Goal: Transaction & Acquisition: Download file/media

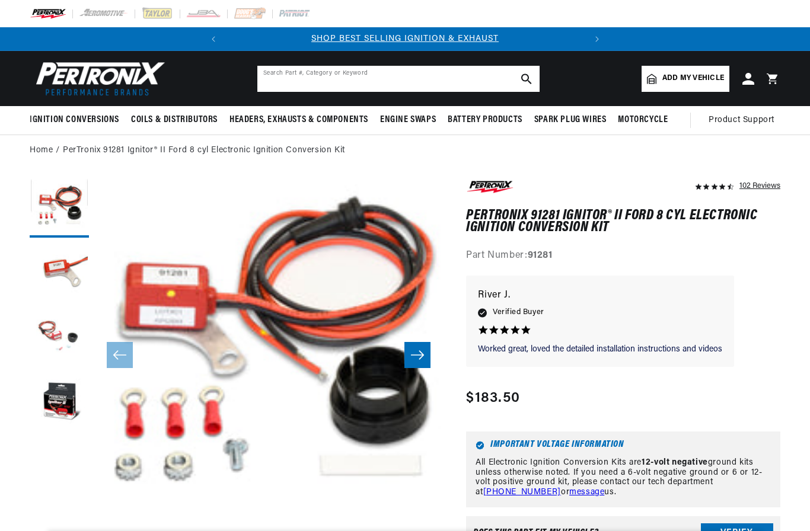
click at [419, 78] on input "text" at bounding box center [398, 79] width 282 height 26
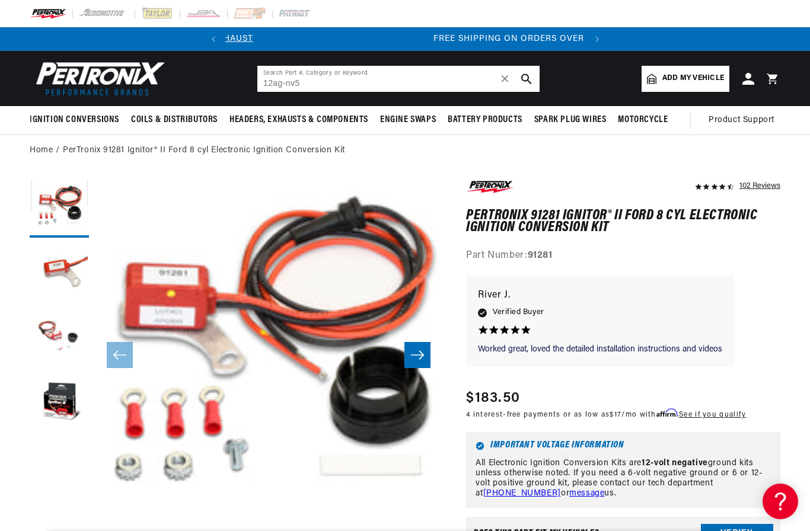
scroll to position [0, 357]
type input "12ag-nv5"
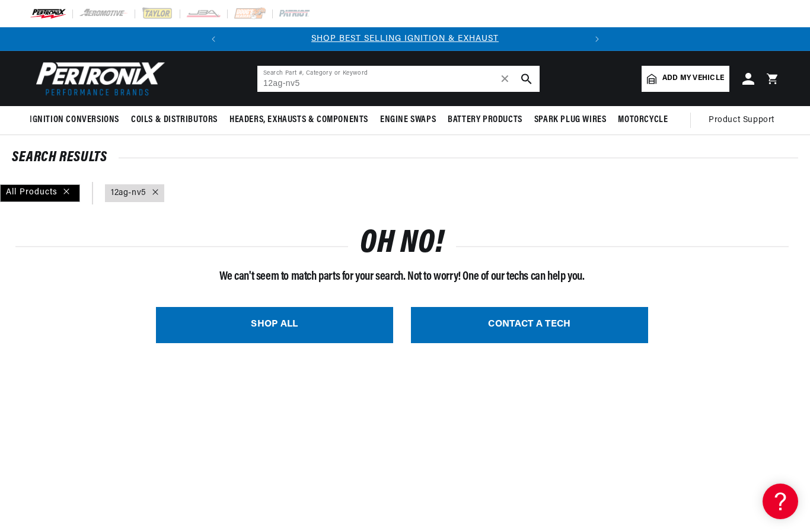
click at [337, 84] on input "12ag-nv5" at bounding box center [398, 79] width 282 height 26
type input "1"
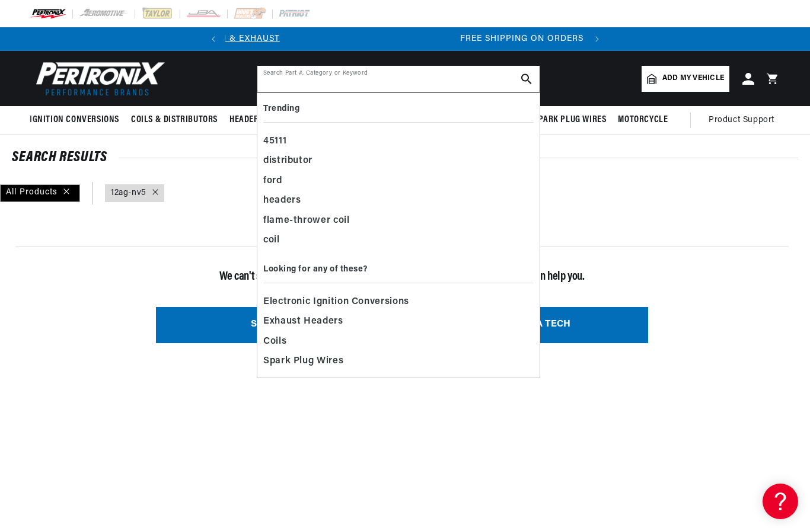
scroll to position [0, 359]
click at [615, 190] on div "All Products query : 12ag-nv5" at bounding box center [405, 193] width 810 height 23
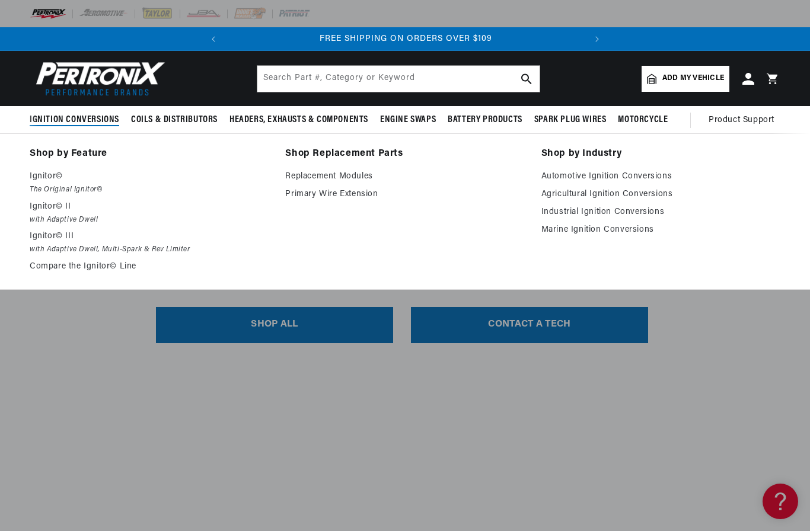
click at [46, 177] on p "Ignitor©" at bounding box center [149, 177] width 239 height 14
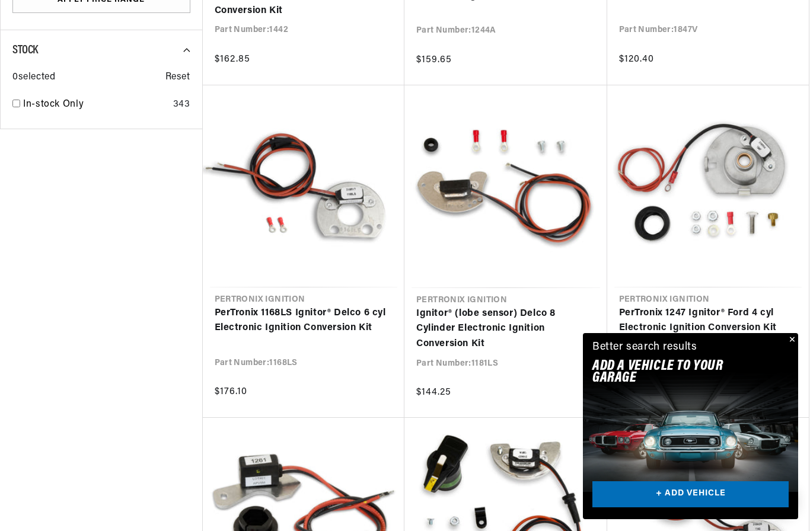
scroll to position [0, 359]
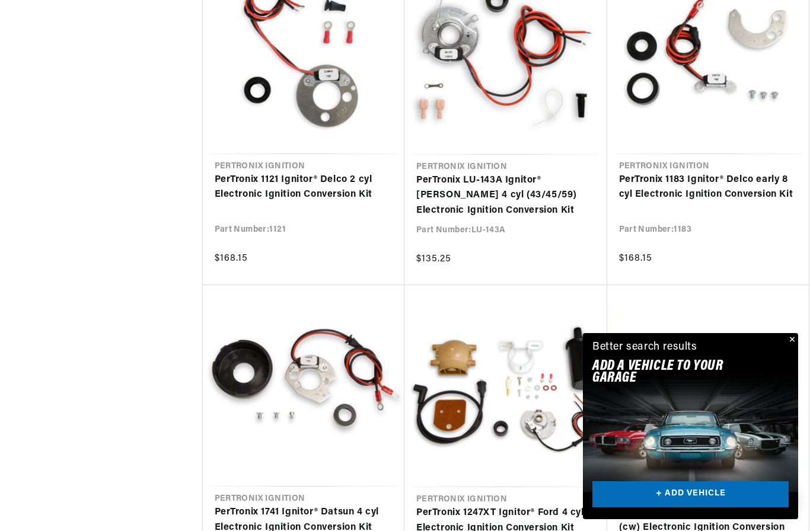
scroll to position [2451, 0]
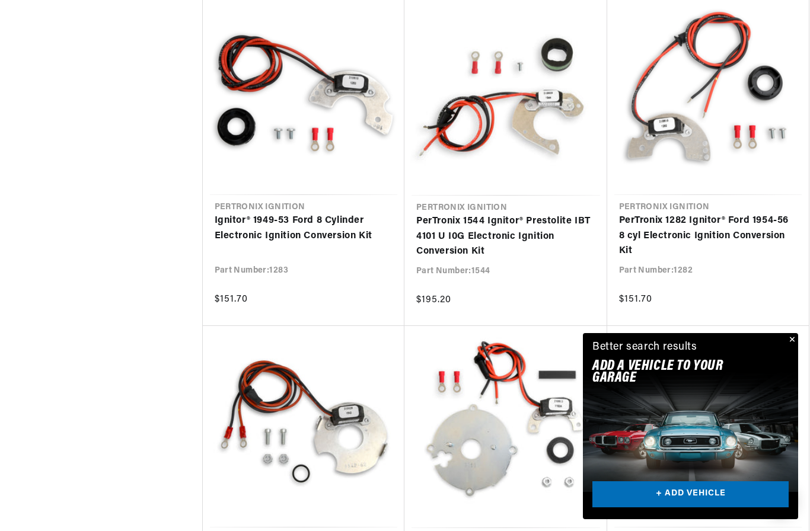
scroll to position [3852, 0]
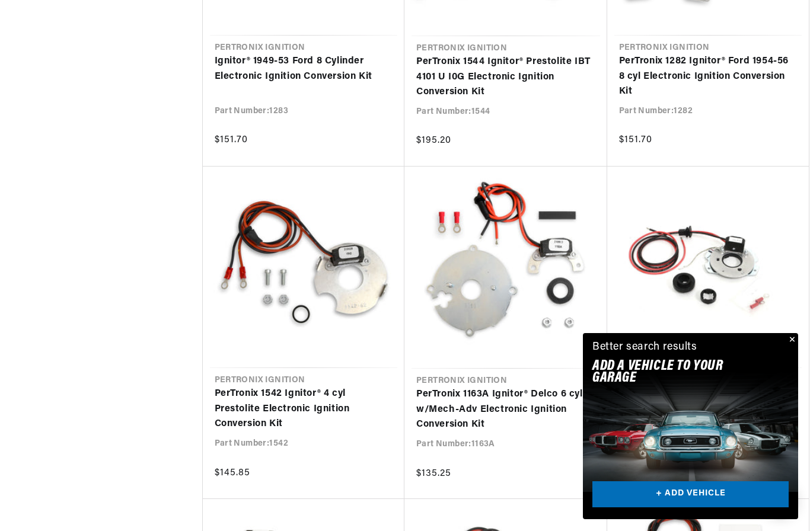
scroll to position [0, 359]
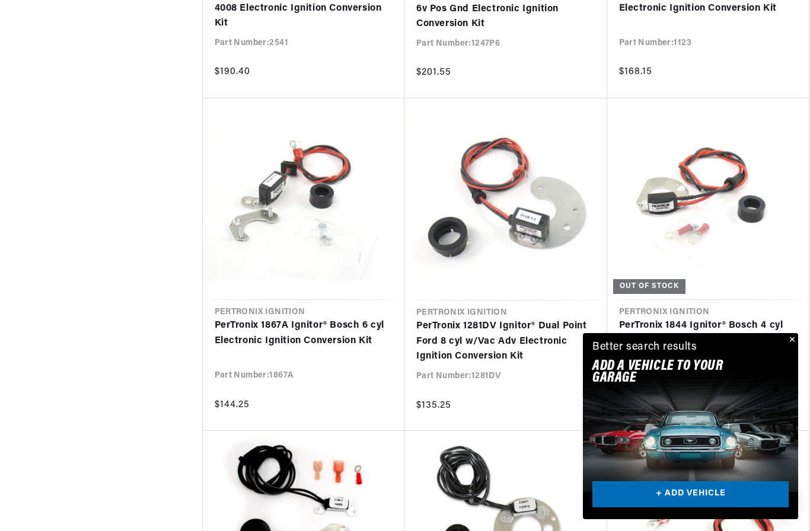
click at [767, 318] on link "PerTronix 1844 Ignitor® Bosch 4 cyl Electronic Ignition Conversion Kit" at bounding box center [708, 333] width 178 height 30
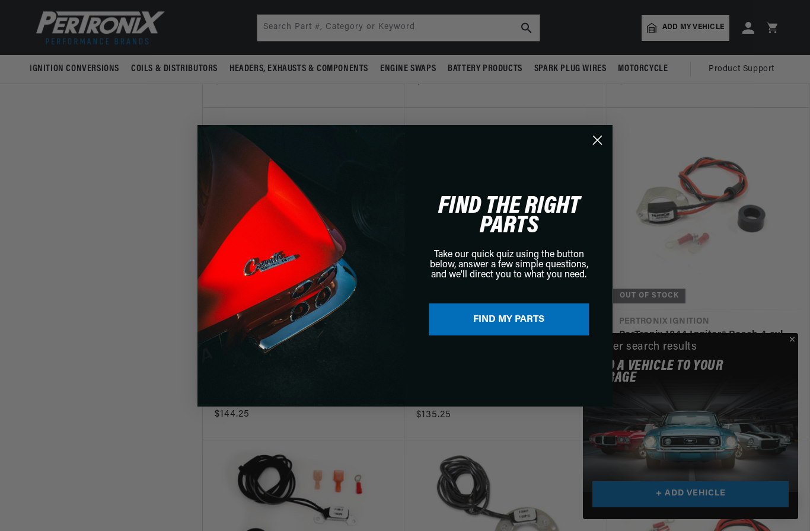
scroll to position [0, 78]
click at [595, 142] on circle "Close dialog" at bounding box center [598, 140] width 20 height 20
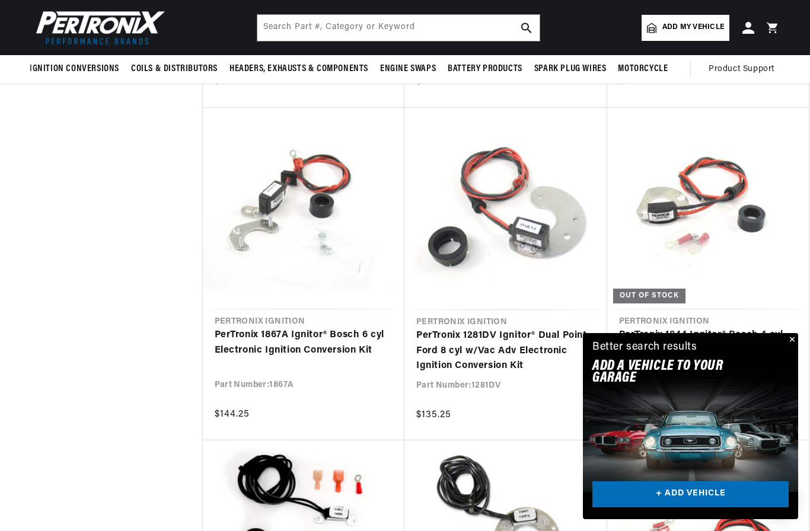
scroll to position [0, 359]
click at [534, 328] on link "PerTronix 1281DV Ignitor® Dual Point Ford 8 cyl w/Vac Adv Electronic Ignition C…" at bounding box center [505, 351] width 179 height 46
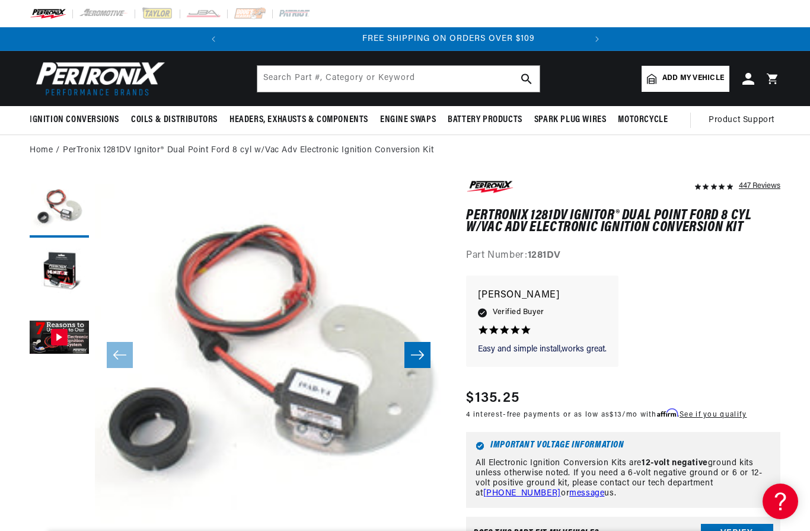
scroll to position [0, 359]
click at [62, 339] on button "Gallery Viewer" at bounding box center [59, 338] width 59 height 59
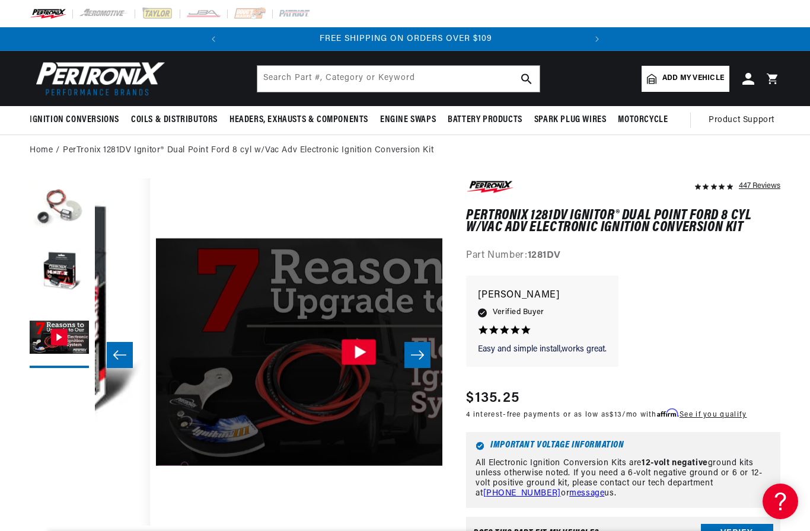
scroll to position [0, 695]
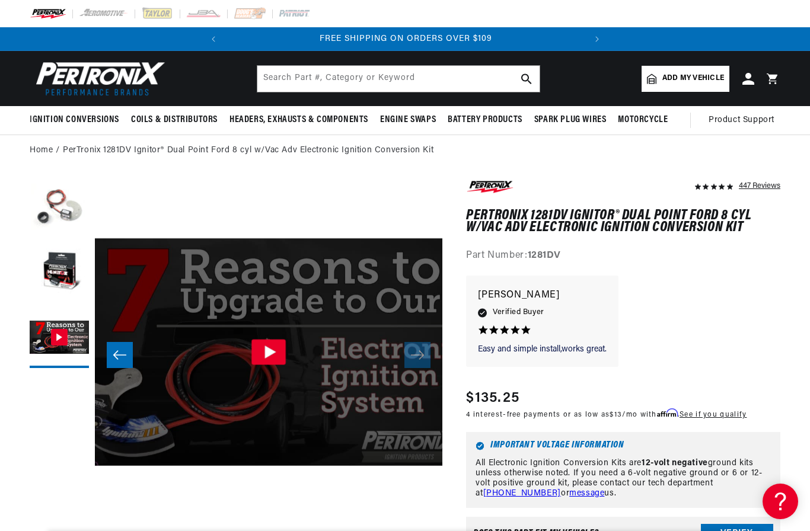
click at [273, 358] on icon "Gallery Viewer" at bounding box center [268, 352] width 34 height 25
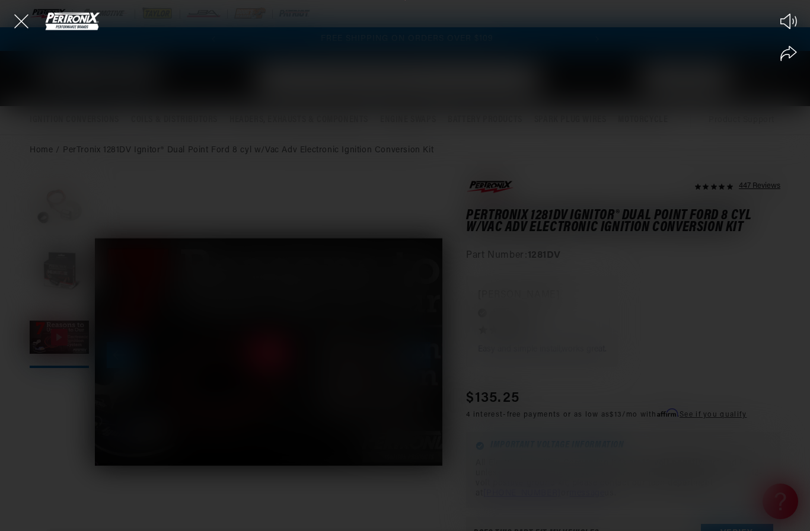
scroll to position [0, 359]
click at [15, 24] on icon "Close the video player" at bounding box center [21, 21] width 26 height 26
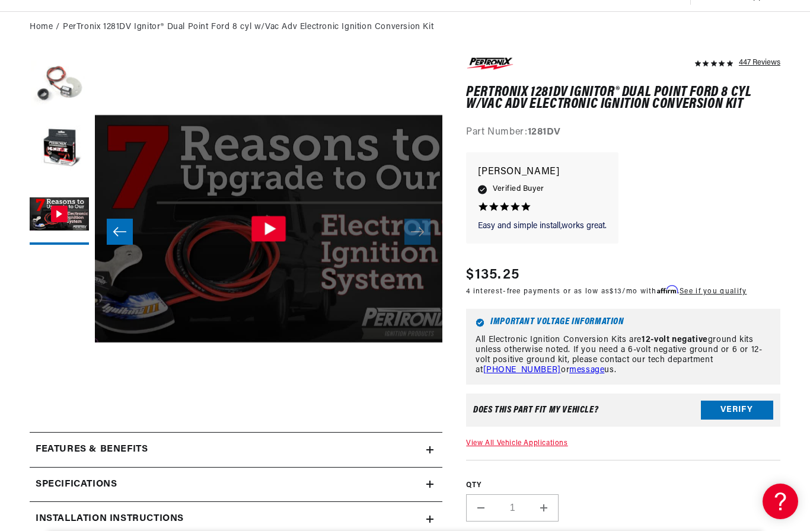
scroll to position [135, 0]
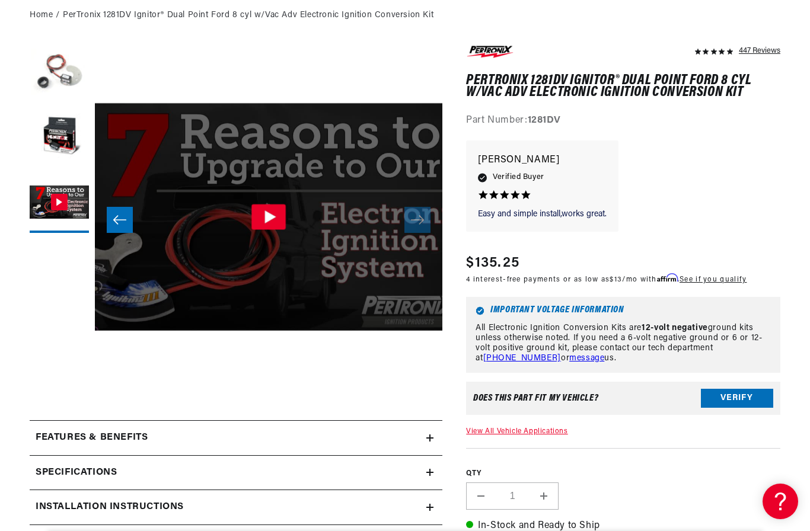
click at [273, 221] on icon "Gallery Viewer" at bounding box center [268, 217] width 34 height 25
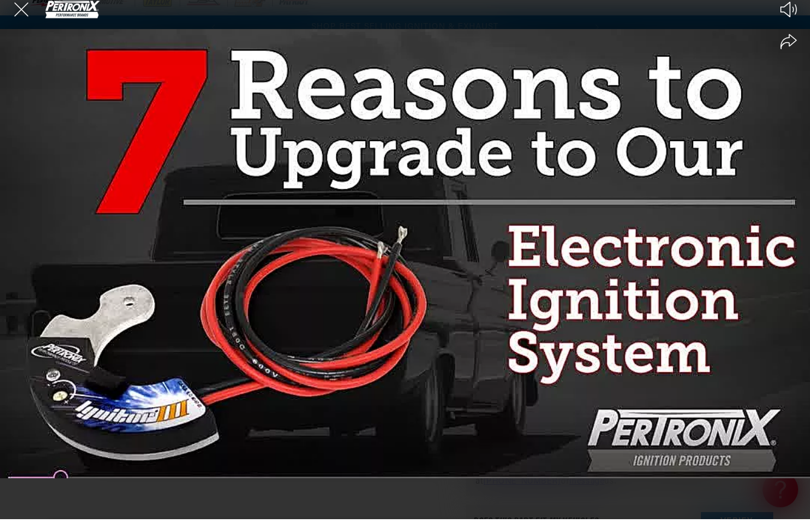
scroll to position [0, 0]
click at [704, 203] on div at bounding box center [405, 265] width 810 height 531
click at [722, 202] on div at bounding box center [405, 265] width 810 height 531
click at [302, 391] on div at bounding box center [405, 265] width 810 height 531
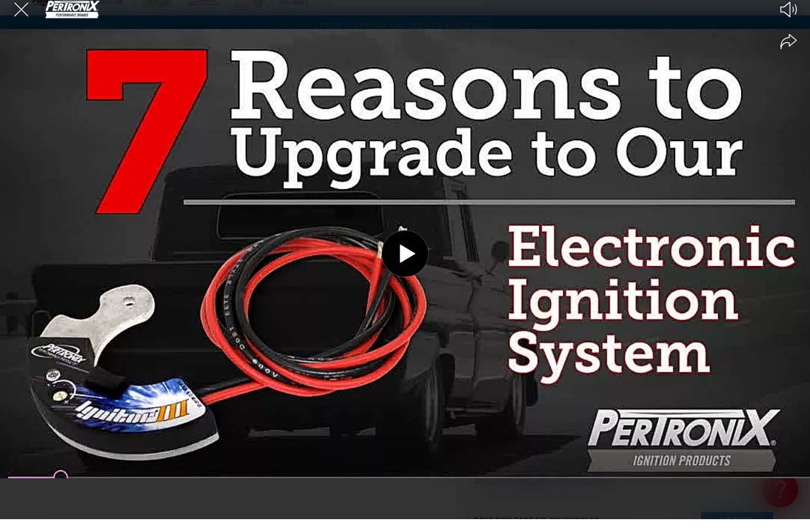
click at [405, 257] on icon at bounding box center [407, 266] width 15 height 18
click at [579, 219] on div at bounding box center [405, 265] width 810 height 531
click at [389, 249] on circle at bounding box center [405, 265] width 46 height 46
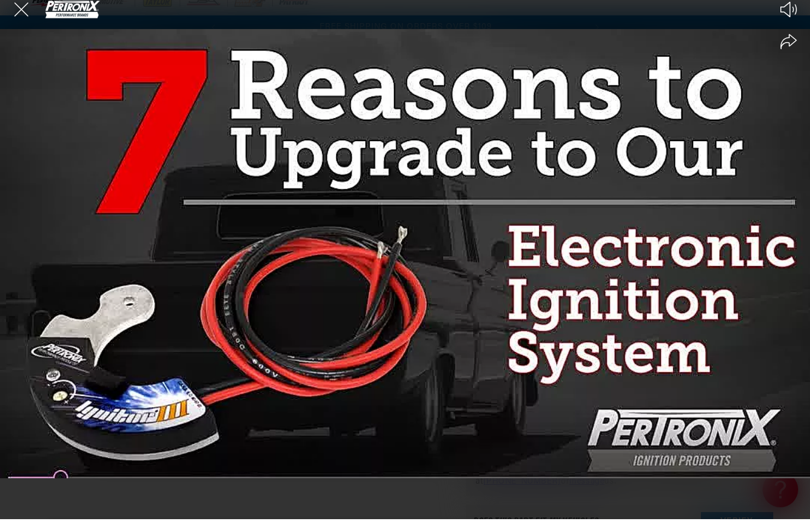
click at [363, 449] on div at bounding box center [405, 265] width 810 height 531
click at [420, 413] on div at bounding box center [405, 265] width 810 height 531
click at [456, 380] on div at bounding box center [405, 265] width 810 height 531
click at [415, 369] on div at bounding box center [405, 265] width 810 height 531
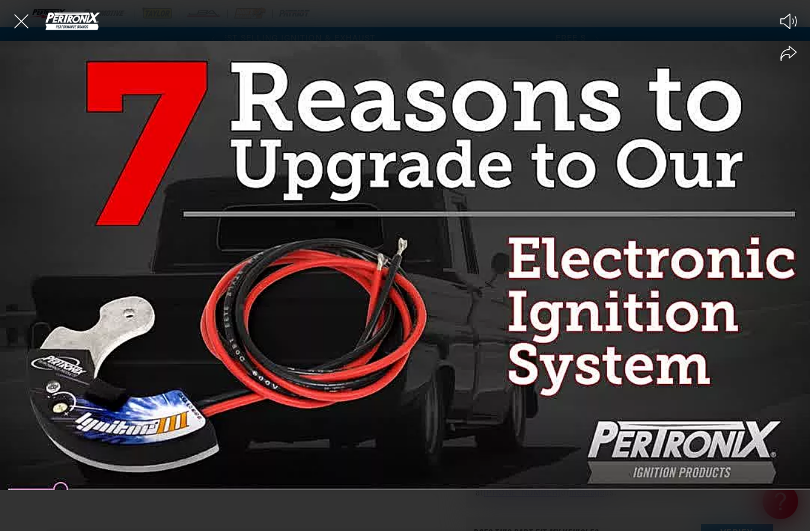
scroll to position [0, 0]
click at [28, 21] on icon "Close the video player" at bounding box center [21, 21] width 26 height 26
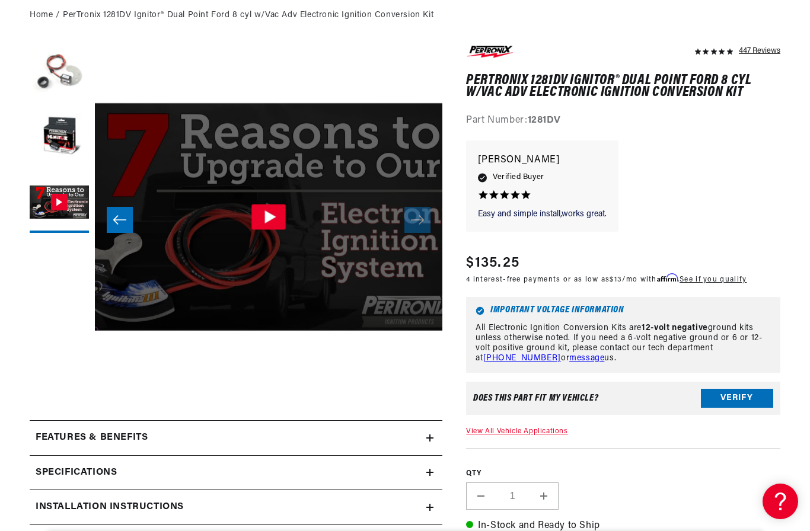
scroll to position [0, 359]
click at [293, 507] on div "Installation instructions" at bounding box center [228, 507] width 397 height 15
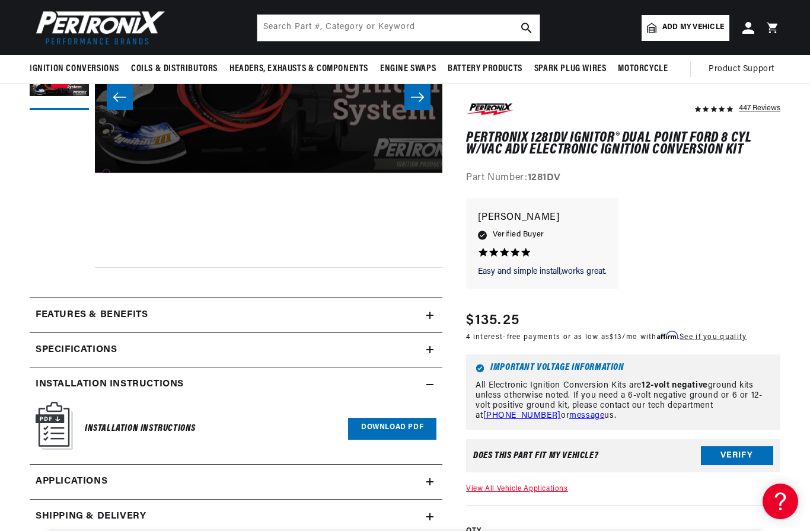
scroll to position [257, 0]
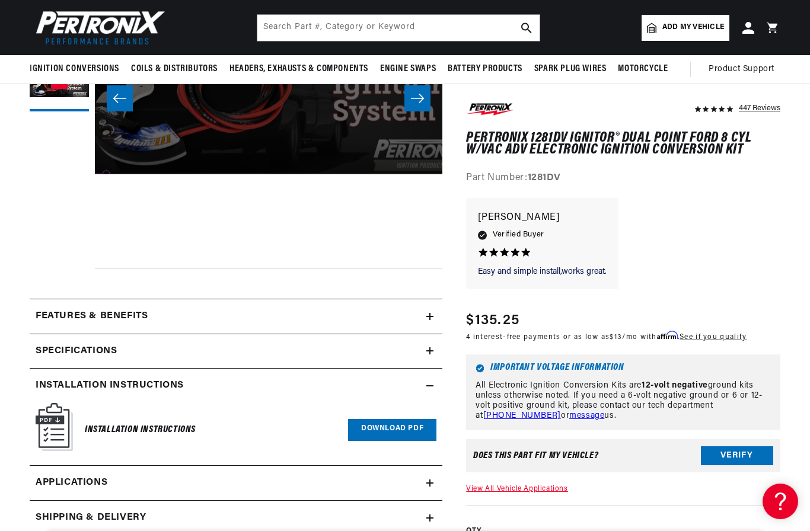
click at [378, 429] on link "Download PDF" at bounding box center [392, 430] width 88 height 22
